Goal: Find specific page/section: Find specific page/section

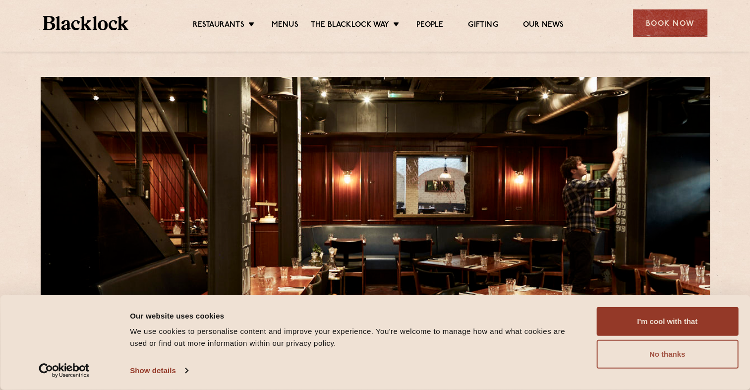
click at [679, 362] on button "No thanks" at bounding box center [667, 353] width 142 height 29
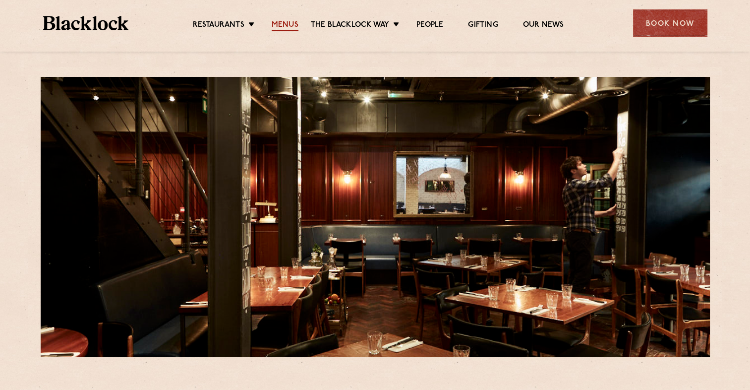
click at [282, 27] on link "Menus" at bounding box center [285, 25] width 27 height 11
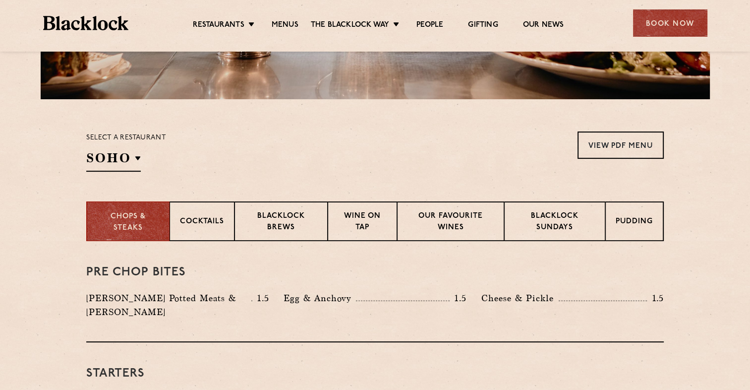
scroll to position [258, 0]
click at [547, 215] on p "Blacklock Sundays" at bounding box center [554, 222] width 80 height 23
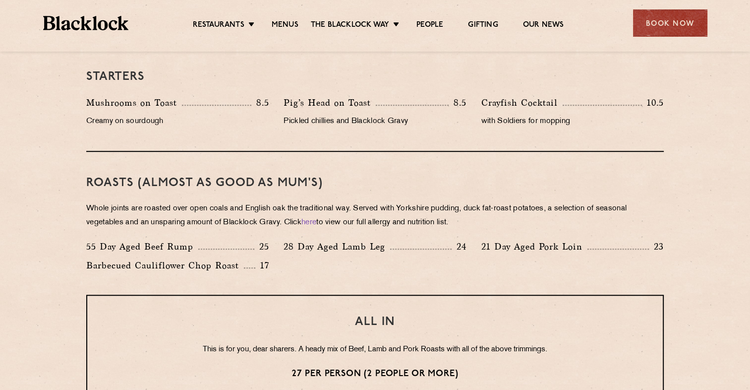
scroll to position [610, 0]
